Goal: Unclear

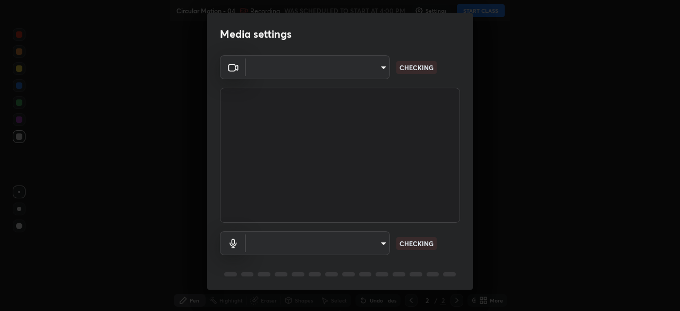
type input "1c1fc7f170fe0fb63c593947f71fbe7b7276dd803ac4132beb317857cbf647bf"
type input "default"
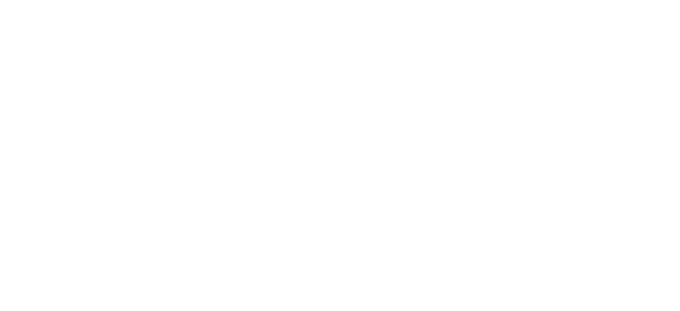
click at [633, 0] on html at bounding box center [340, 0] width 680 height 0
click at [223, 0] on html at bounding box center [340, 0] width 680 height 0
click at [221, 0] on html at bounding box center [340, 0] width 680 height 0
click at [637, 0] on html at bounding box center [340, 0] width 680 height 0
click at [654, 0] on html at bounding box center [340, 0] width 680 height 0
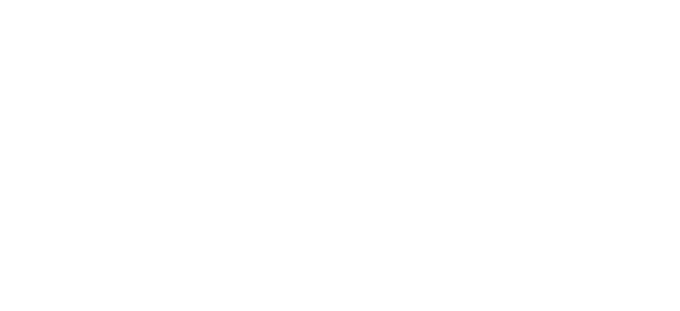
click at [631, 0] on html at bounding box center [340, 0] width 680 height 0
